Goal: Task Accomplishment & Management: Manage account settings

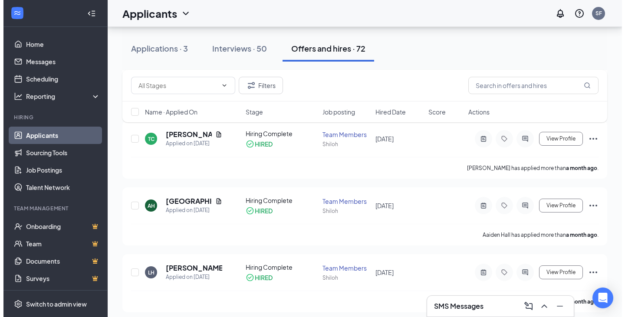
scroll to position [87, 0]
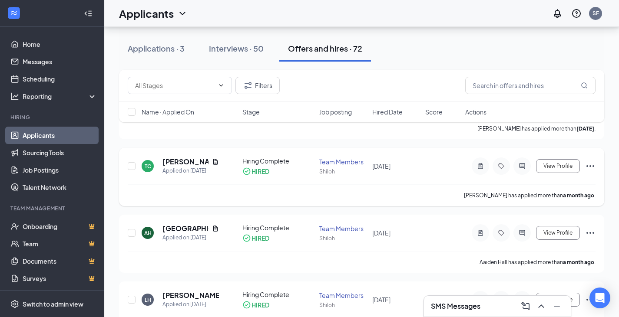
click at [344, 167] on div "Team Members Shiloh" at bounding box center [343, 167] width 48 height 18
click at [406, 185] on div "[PERSON_NAME] has applied more than a month ago ." at bounding box center [362, 196] width 468 height 22
click at [200, 165] on h5 "[PERSON_NAME]" at bounding box center [185, 162] width 46 height 10
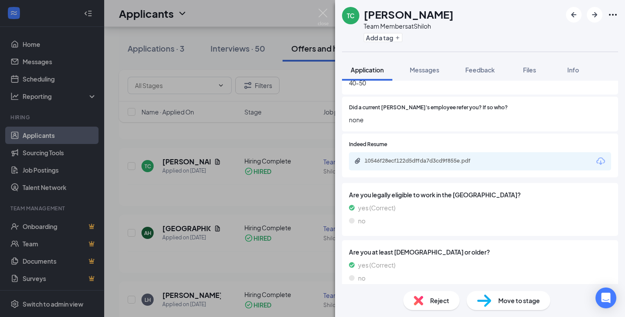
scroll to position [485, 0]
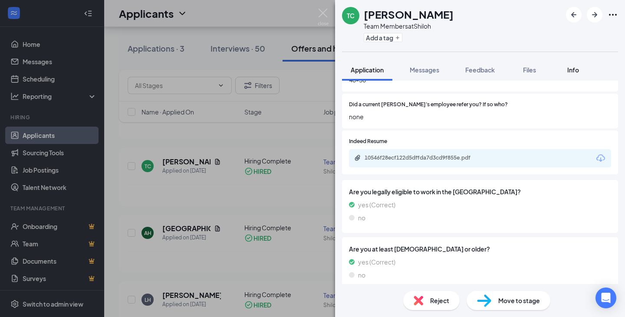
click at [576, 69] on span "Info" at bounding box center [574, 70] width 12 height 8
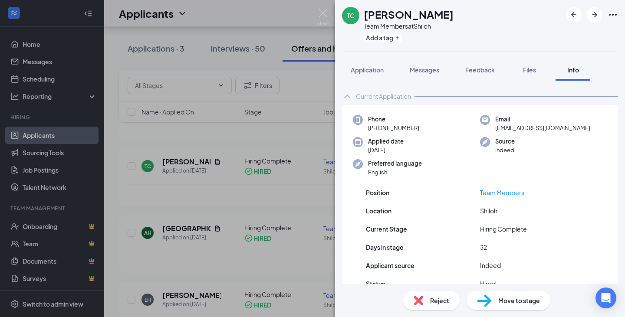
click at [241, 23] on div "TC [PERSON_NAME] Team Members at Shiloh Add a tag Application Messages Feedback…" at bounding box center [312, 158] width 625 height 317
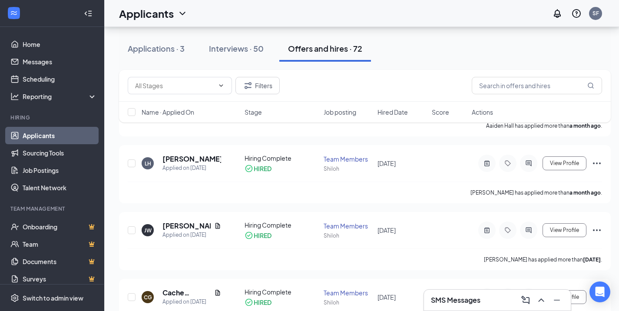
scroll to position [174, 0]
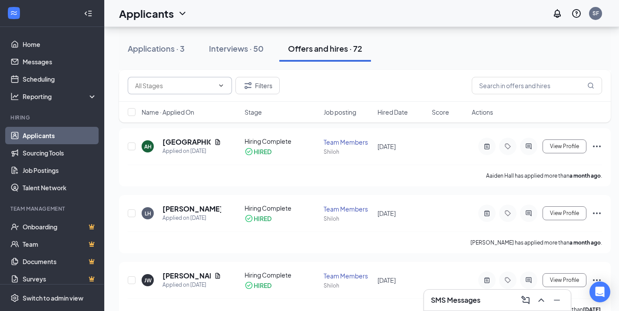
click at [225, 77] on span at bounding box center [180, 85] width 104 height 17
click at [225, 83] on span at bounding box center [180, 85] width 104 height 17
click at [219, 89] on span at bounding box center [180, 85] width 104 height 17
click at [219, 88] on icon "ChevronDown" at bounding box center [221, 85] width 7 height 7
click at [219, 86] on icon "ChevronDown" at bounding box center [221, 85] width 7 height 7
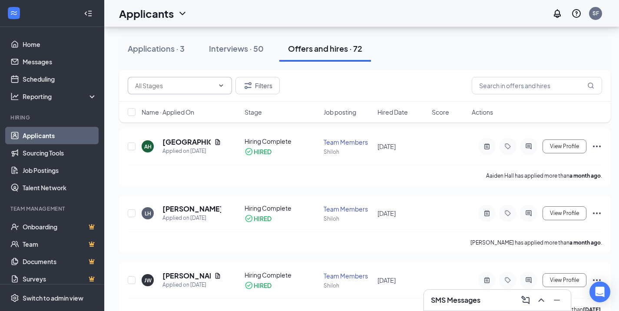
click at [220, 85] on icon "ChevronDown" at bounding box center [221, 85] width 4 height 2
click at [267, 84] on button "Filters" at bounding box center [257, 85] width 44 height 17
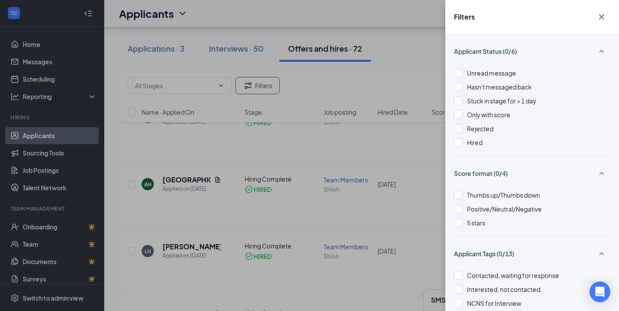
scroll to position [130, 0]
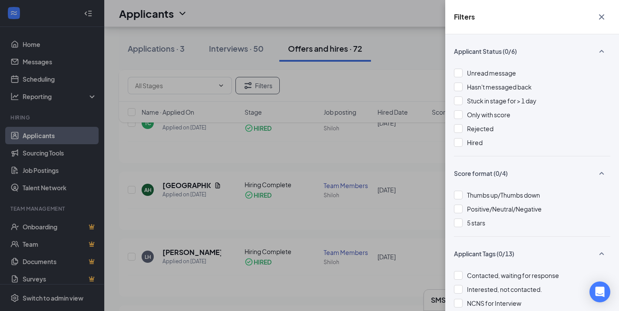
click at [409, 20] on div "Filters Applicant Status (0/6) Unread message Hasn't messaged back Stuck in sta…" at bounding box center [309, 155] width 619 height 311
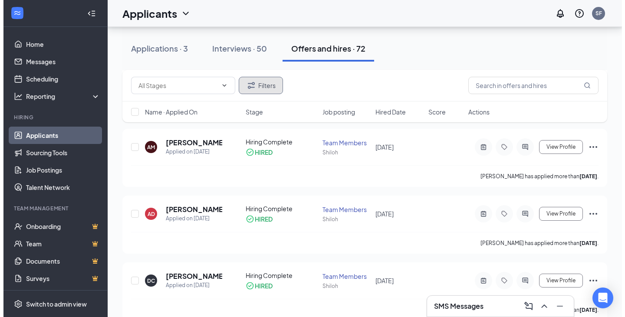
scroll to position [509, 0]
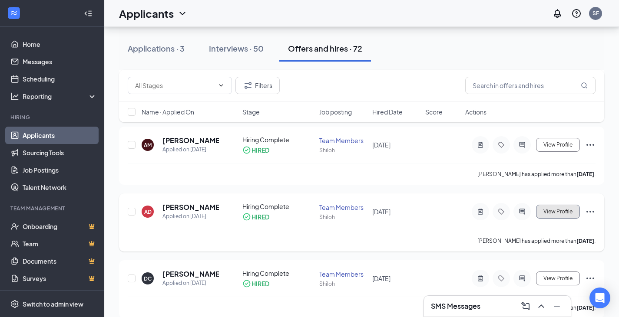
click at [549, 209] on span "View Profile" at bounding box center [557, 212] width 29 height 6
